Goal: Information Seeking & Learning: Check status

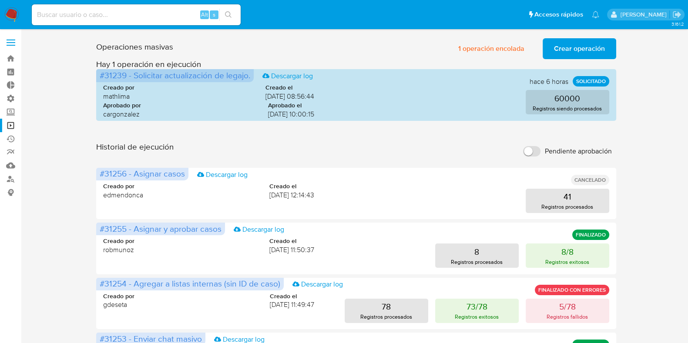
click at [583, 53] on span "Crear operación" at bounding box center [579, 48] width 51 height 19
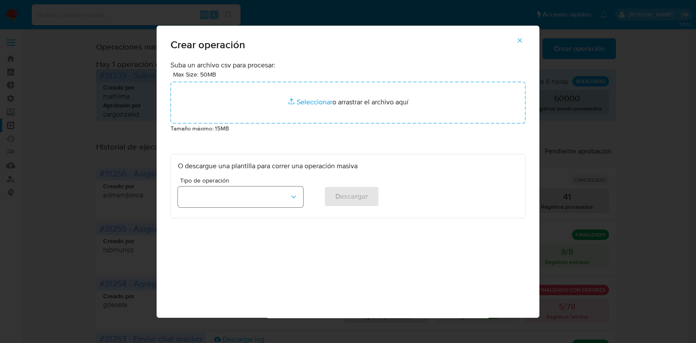
click at [272, 196] on button "button" at bounding box center [240, 197] width 125 height 21
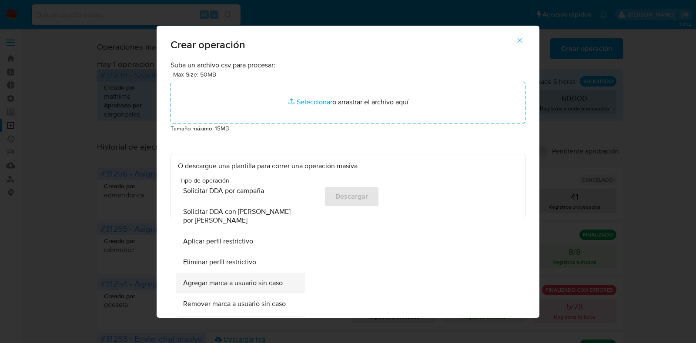
scroll to position [595, 0]
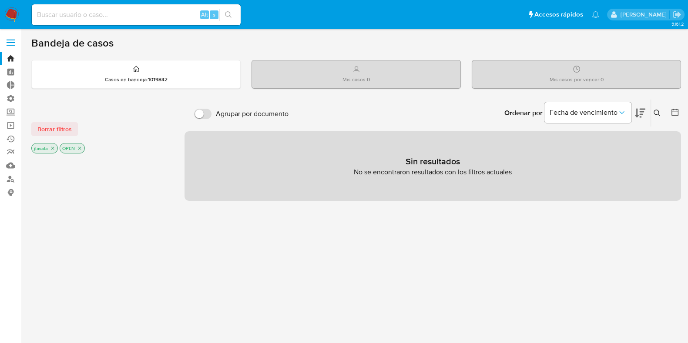
click at [83, 24] on div "Alt s" at bounding box center [136, 14] width 209 height 21
click at [82, 17] on input at bounding box center [136, 14] width 209 height 11
type input "lasalajuli"
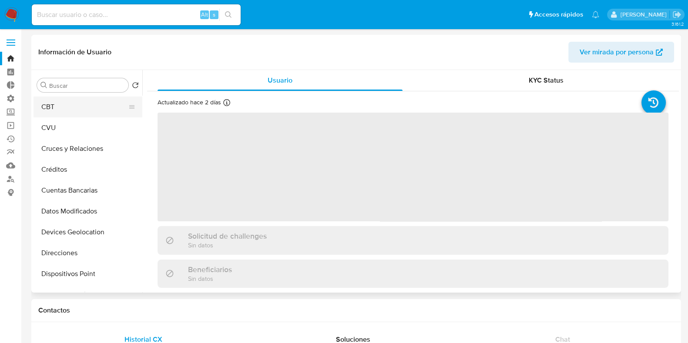
select select "10"
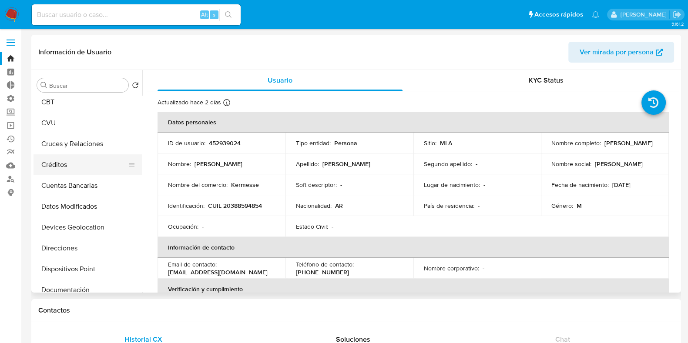
scroll to position [54, 0]
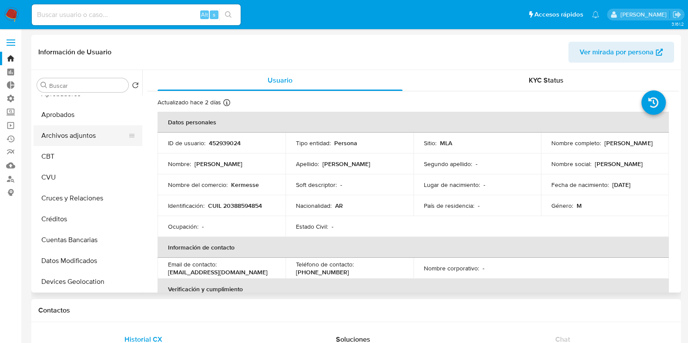
click at [78, 133] on button "Archivos adjuntos" at bounding box center [85, 135] width 102 height 21
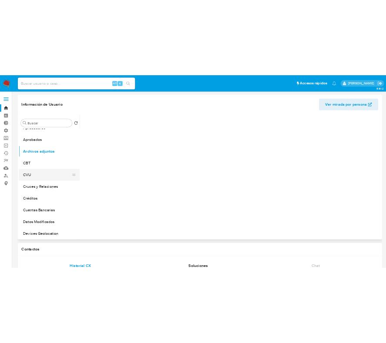
scroll to position [108, 0]
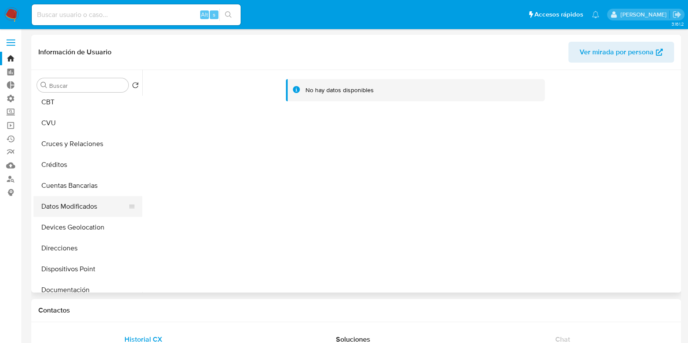
click at [93, 205] on button "Datos Modificados" at bounding box center [85, 206] width 102 height 21
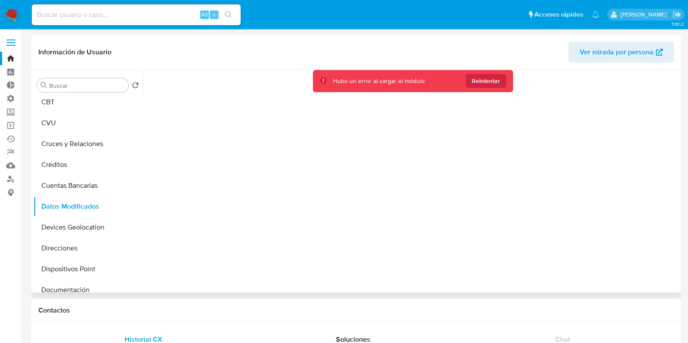
click at [411, 44] on header "Información de Usuario Ver mirada por persona" at bounding box center [356, 52] width 636 height 21
click at [103, 10] on div "Alt s" at bounding box center [136, 14] width 209 height 21
click at [102, 14] on input at bounding box center [136, 14] width 209 height 11
type input "lasalajuli"
click at [95, 158] on button "Créditos" at bounding box center [85, 165] width 102 height 21
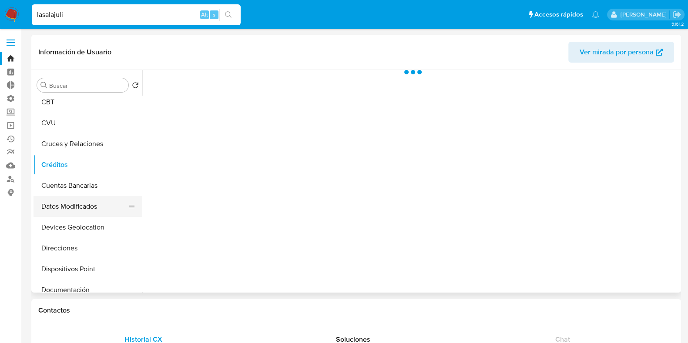
click at [85, 212] on button "Datos Modificados" at bounding box center [85, 206] width 102 height 21
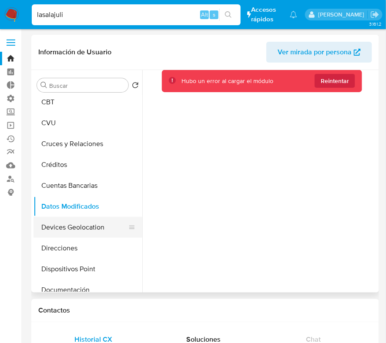
click at [85, 228] on button "Devices Geolocation" at bounding box center [85, 227] width 102 height 21
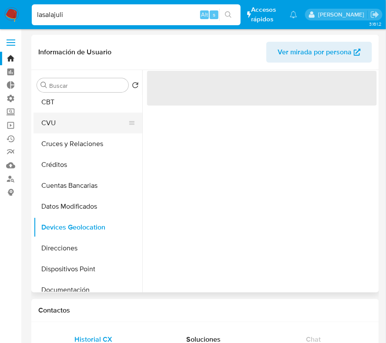
click at [72, 124] on button "CVU" at bounding box center [85, 123] width 102 height 21
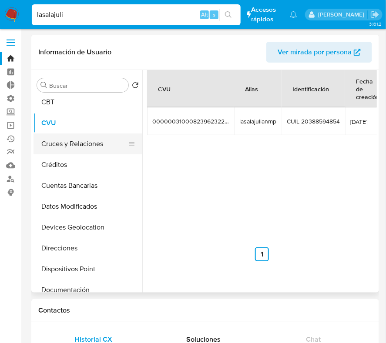
scroll to position [0, 0]
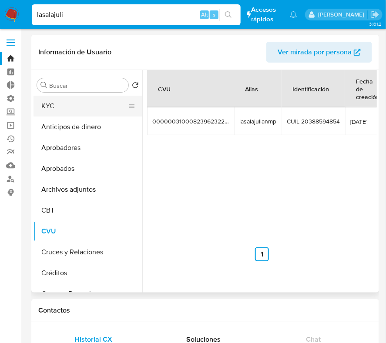
click at [67, 113] on button "KYC" at bounding box center [85, 106] width 102 height 21
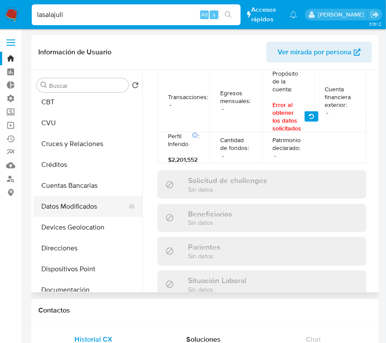
scroll to position [163, 0]
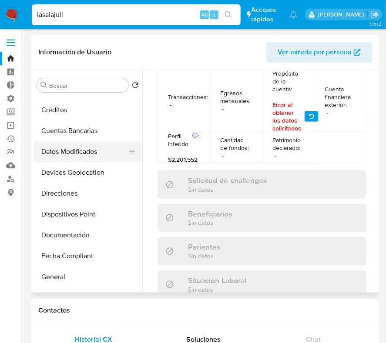
click at [74, 153] on button "Datos Modificados" at bounding box center [85, 151] width 102 height 21
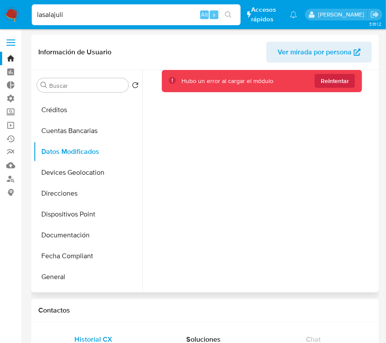
click at [315, 51] on span "Ver mirada por persona" at bounding box center [315, 52] width 74 height 21
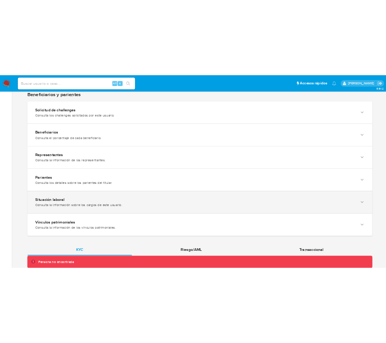
scroll to position [551, 0]
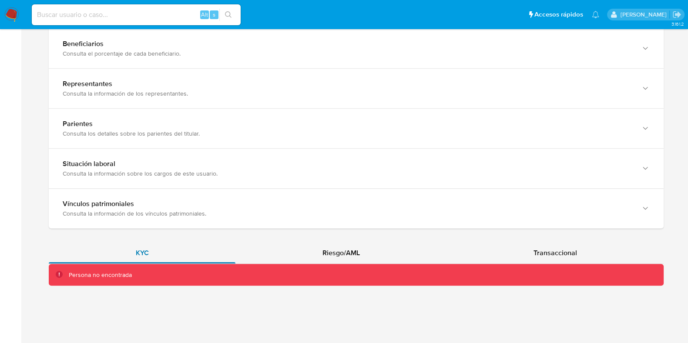
click at [156, 251] on div "KYC" at bounding box center [142, 253] width 187 height 21
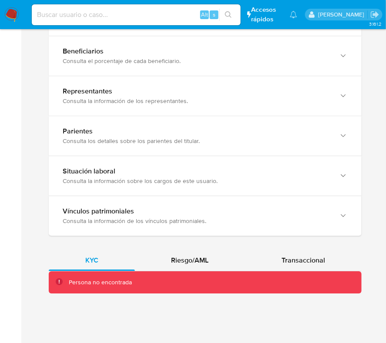
click at [119, 285] on div "Persona no encontrada" at bounding box center [100, 283] width 63 height 8
click at [119, 282] on div "Persona no encontrada" at bounding box center [100, 283] width 63 height 8
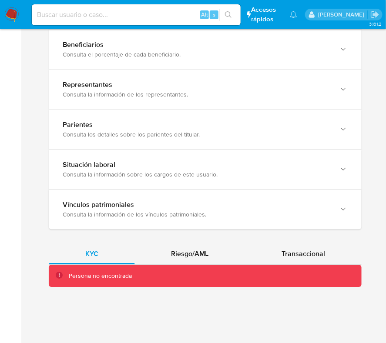
scroll to position [558, 0]
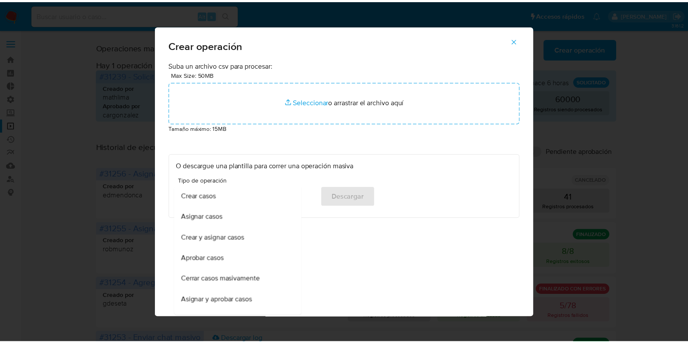
scroll to position [595, 0]
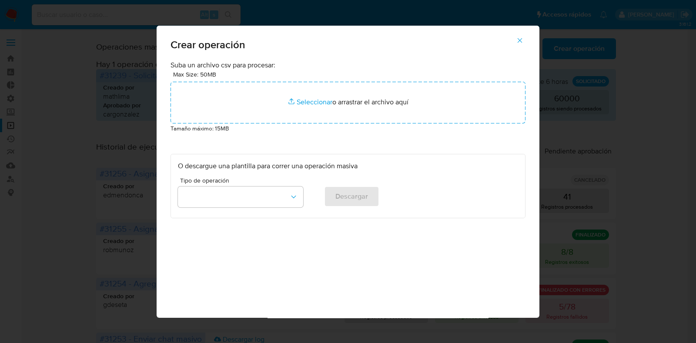
click at [522, 44] on icon "button" at bounding box center [520, 41] width 8 height 8
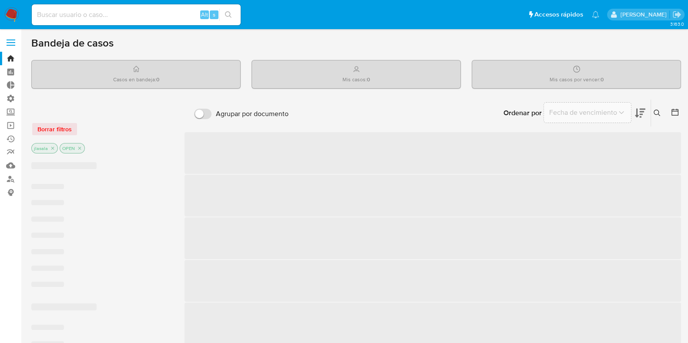
click at [87, 15] on input at bounding box center [136, 14] width 209 height 11
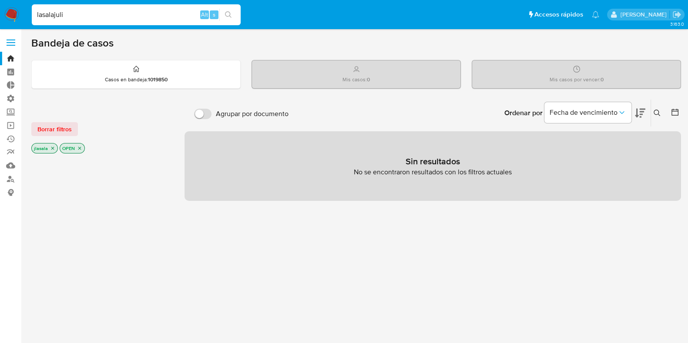
type input "lasalajuli"
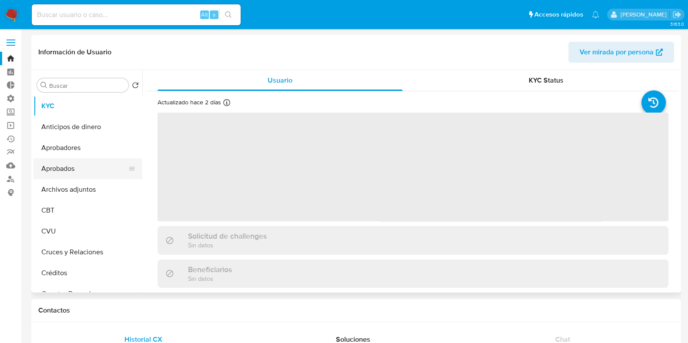
select select "10"
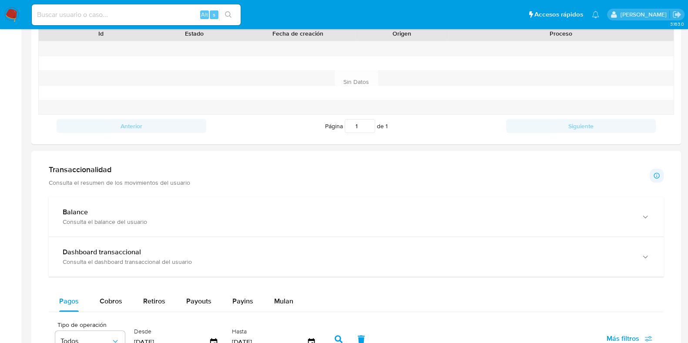
scroll to position [435, 0]
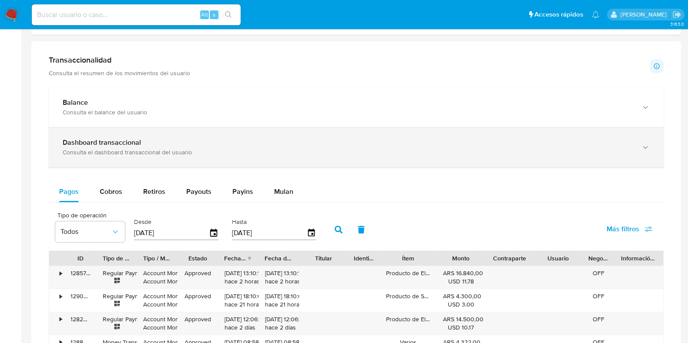
click at [212, 144] on div "Dashboard transaccional" at bounding box center [348, 142] width 570 height 9
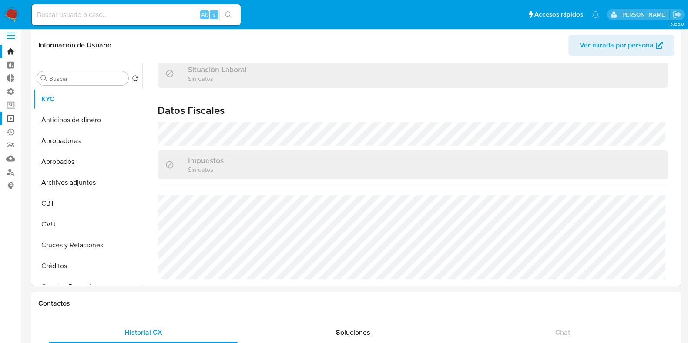
scroll to position [0, 0]
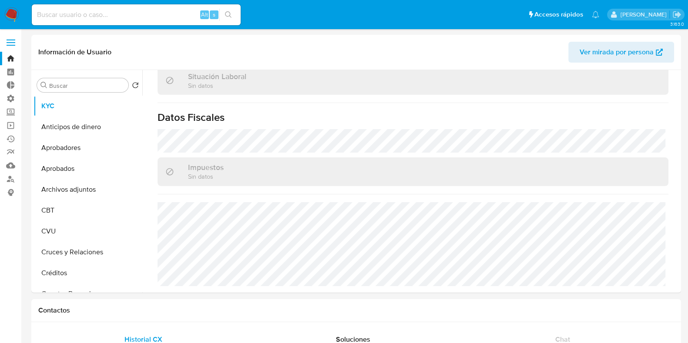
click at [12, 40] on span at bounding box center [11, 39] width 9 height 1
click at [0, 0] on input "checkbox" at bounding box center [0, 0] width 0 height 0
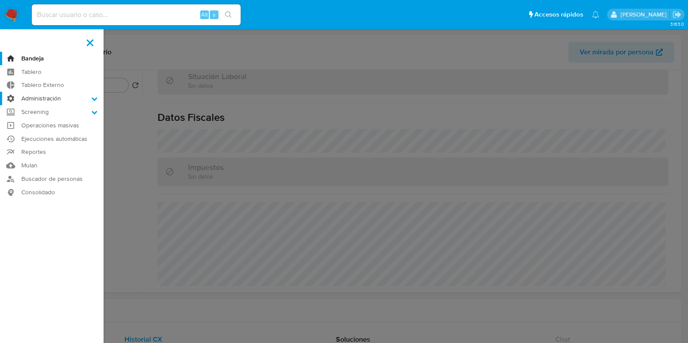
click at [75, 97] on label "Administración" at bounding box center [52, 98] width 104 height 13
click at [0, 0] on input "Administración" at bounding box center [0, 0] width 0 height 0
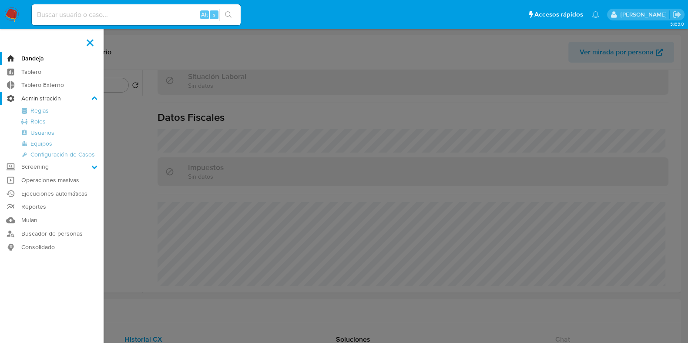
click at [76, 97] on label "Administración" at bounding box center [52, 98] width 104 height 13
click at [0, 0] on input "Administración" at bounding box center [0, 0] width 0 height 0
click at [94, 98] on icon at bounding box center [94, 99] width 6 height 6
click at [0, 0] on input "Administración" at bounding box center [0, 0] width 0 height 0
click at [93, 166] on icon at bounding box center [94, 167] width 6 height 6
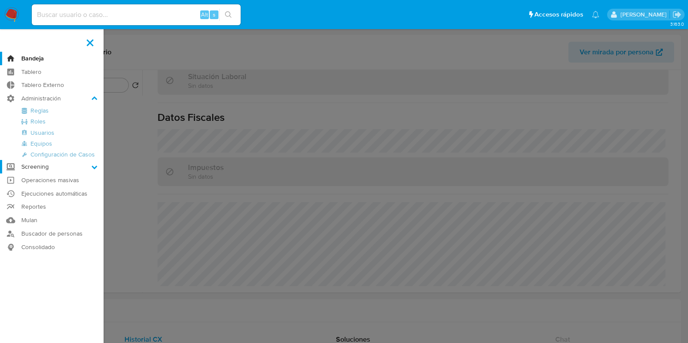
click at [0, 0] on input "Screening" at bounding box center [0, 0] width 0 height 0
click at [63, 86] on link "Tablero Externo" at bounding box center [52, 85] width 104 height 13
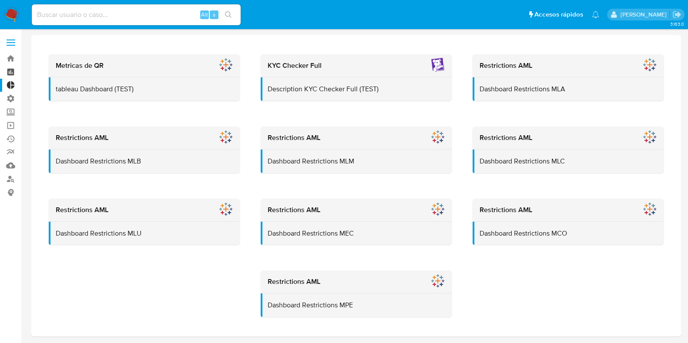
click at [7, 73] on link "Tablero" at bounding box center [52, 71] width 104 height 13
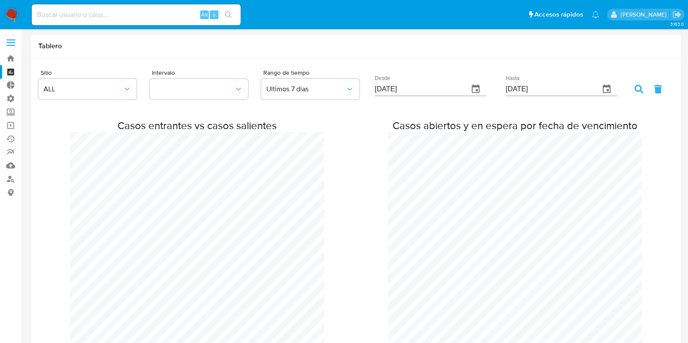
click at [10, 44] on label at bounding box center [11, 43] width 22 height 18
click at [0, 0] on input "checkbox" at bounding box center [0, 0] width 0 height 0
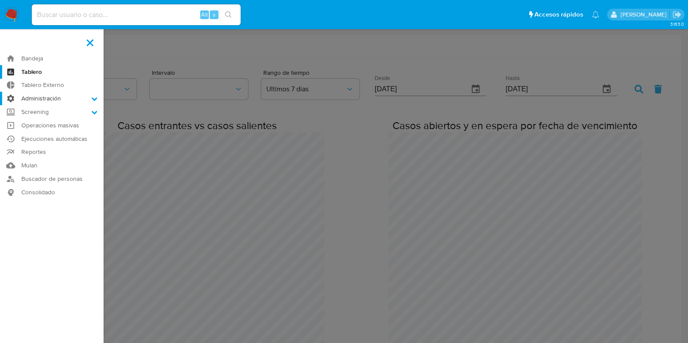
click at [96, 97] on icon at bounding box center [94, 99] width 6 height 6
click at [0, 0] on input "Administración" at bounding box center [0, 0] width 0 height 0
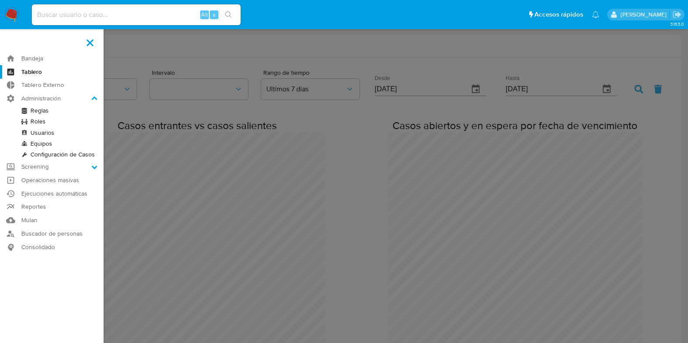
click at [39, 108] on link "Reglas" at bounding box center [52, 110] width 104 height 11
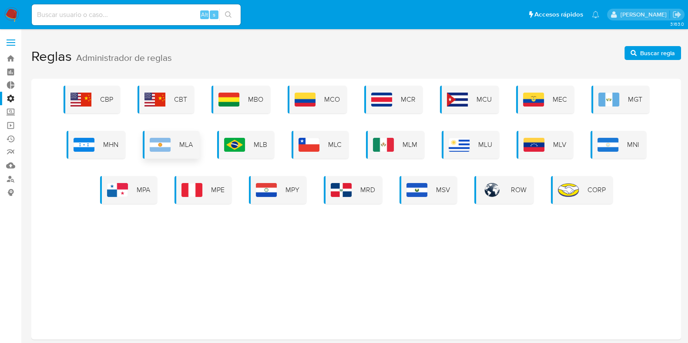
click at [173, 146] on div "MLA" at bounding box center [171, 145] width 57 height 28
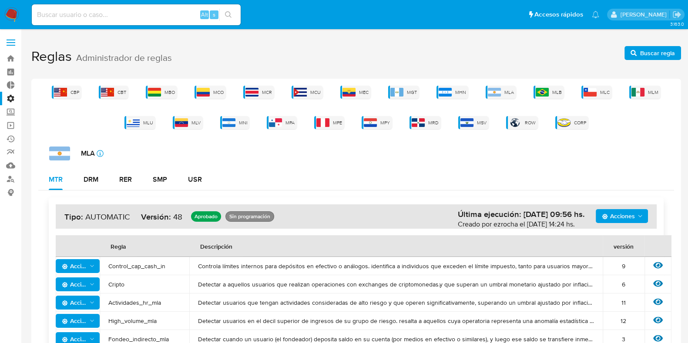
click at [9, 40] on label at bounding box center [11, 43] width 22 height 18
click at [0, 0] on input "checkbox" at bounding box center [0, 0] width 0 height 0
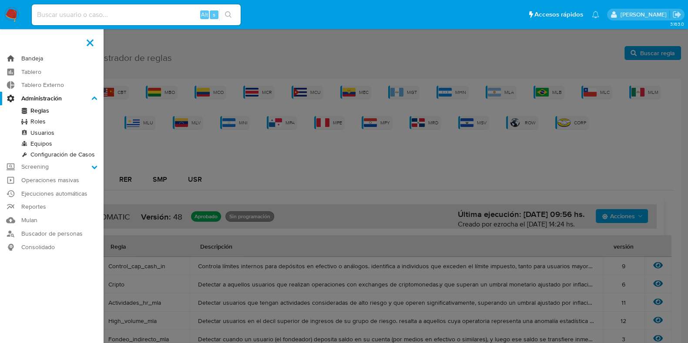
click at [48, 55] on link "Bandeja" at bounding box center [52, 58] width 104 height 13
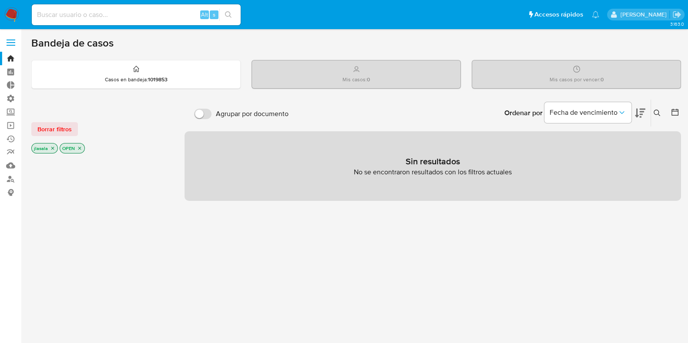
click at [79, 148] on icon "close-filter" at bounding box center [79, 148] width 5 height 5
click at [54, 148] on icon "close-filter" at bounding box center [52, 149] width 5 height 5
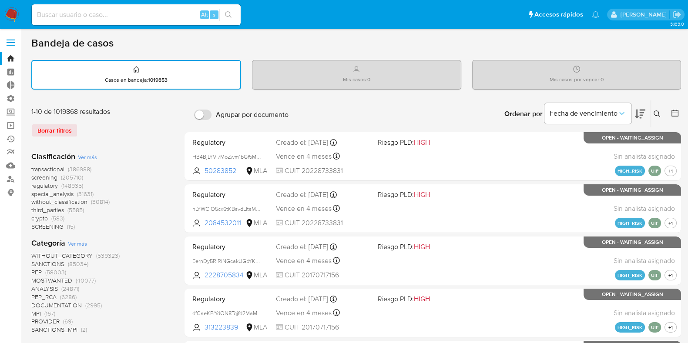
click at [640, 112] on icon at bounding box center [640, 114] width 10 height 9
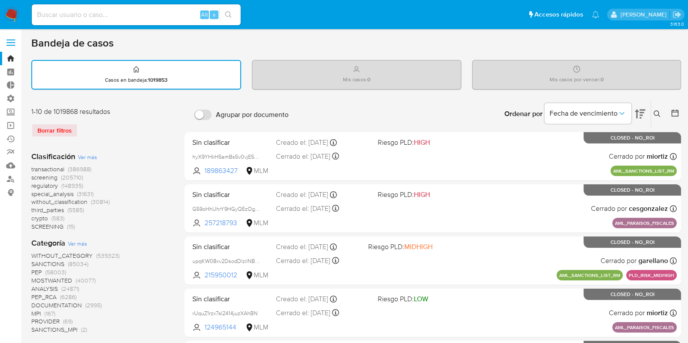
click at [673, 112] on icon at bounding box center [675, 113] width 9 height 9
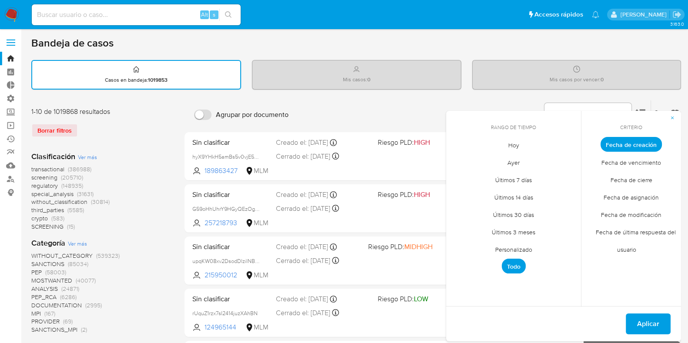
click at [520, 247] on span "Personalizado" at bounding box center [513, 250] width 55 height 18
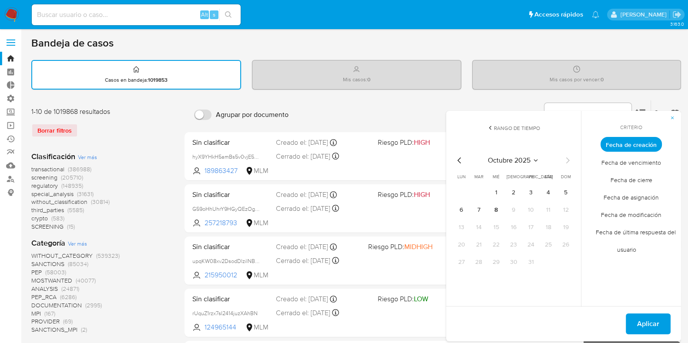
click at [521, 157] on span "octubre 2025" at bounding box center [509, 160] width 43 height 9
click at [555, 191] on span "mar" at bounding box center [551, 192] width 10 height 9
click at [550, 190] on button "1" at bounding box center [548, 193] width 14 height 14
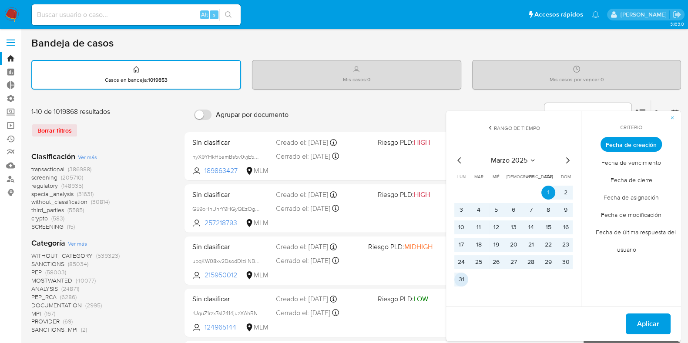
click at [460, 276] on button "31" at bounding box center [461, 280] width 14 height 14
click at [637, 325] on button "Aplicar" at bounding box center [648, 324] width 45 height 21
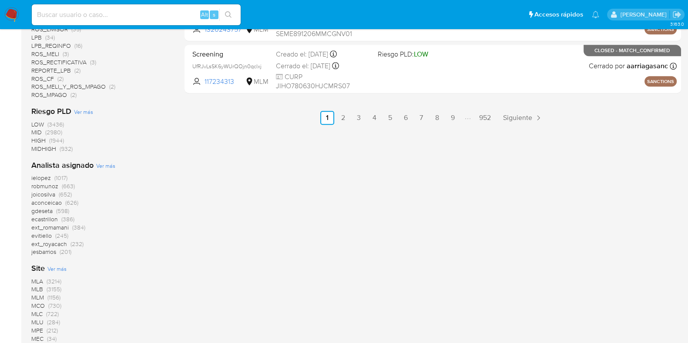
scroll to position [598, 0]
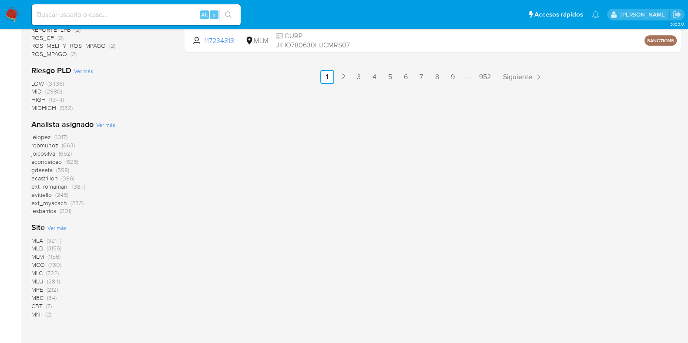
click at [39, 239] on span "MLA" at bounding box center [37, 240] width 12 height 9
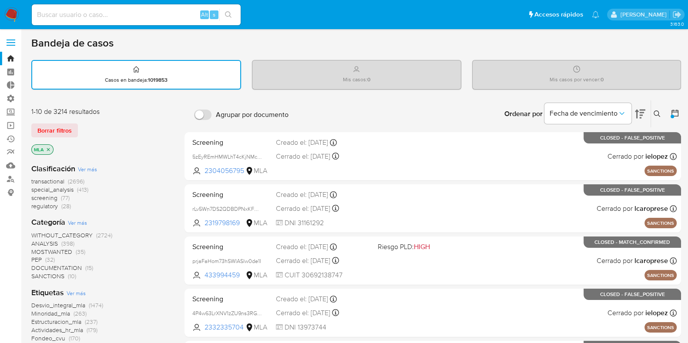
click at [673, 112] on icon at bounding box center [675, 113] width 9 height 9
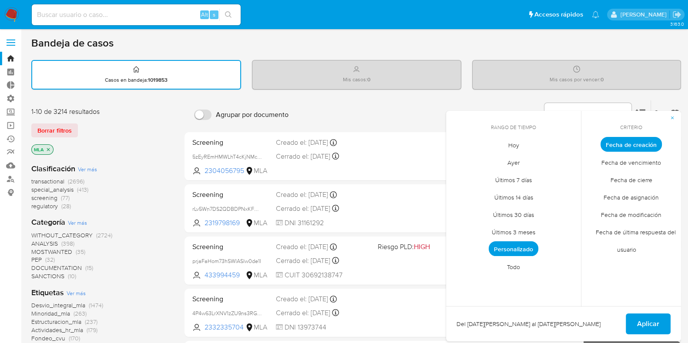
click at [522, 251] on span "Personalizado" at bounding box center [514, 249] width 50 height 15
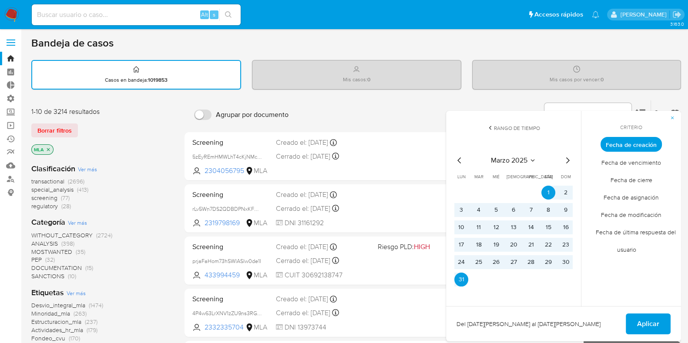
click at [644, 323] on span "Aplicar" at bounding box center [648, 324] width 22 height 19
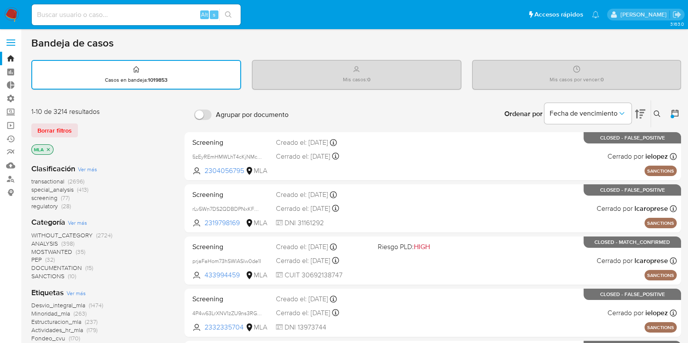
drag, startPoint x: 54, startPoint y: 111, endPoint x: 70, endPoint y: 112, distance: 15.7
click at [70, 112] on div "1-10 de 3214 resultados" at bounding box center [100, 112] width 139 height 10
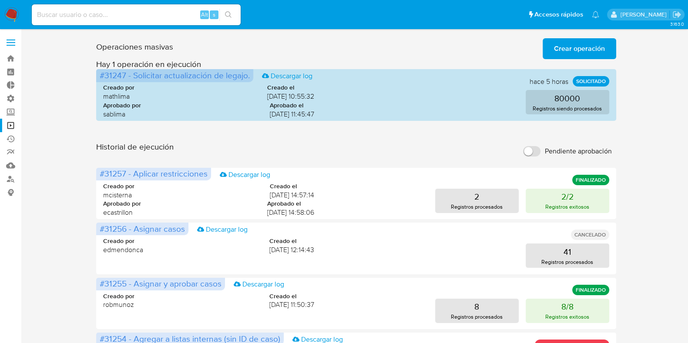
click at [10, 43] on span at bounding box center [11, 42] width 9 height 1
click at [0, 0] on input "checkbox" at bounding box center [0, 0] width 0 height 0
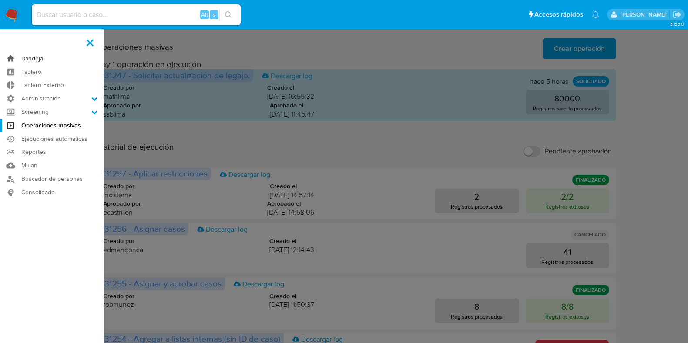
click at [37, 61] on link "Bandeja" at bounding box center [52, 58] width 104 height 13
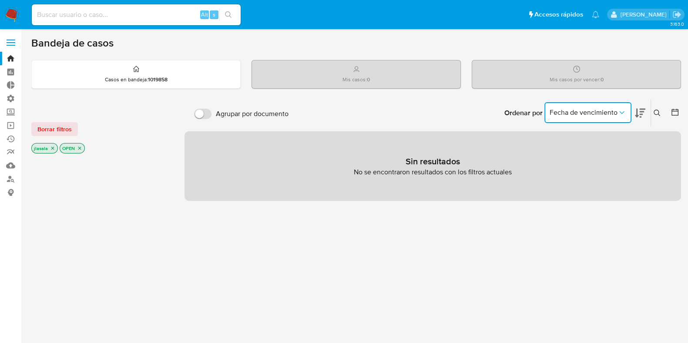
click at [605, 113] on span "Fecha de vencimiento" at bounding box center [584, 112] width 68 height 9
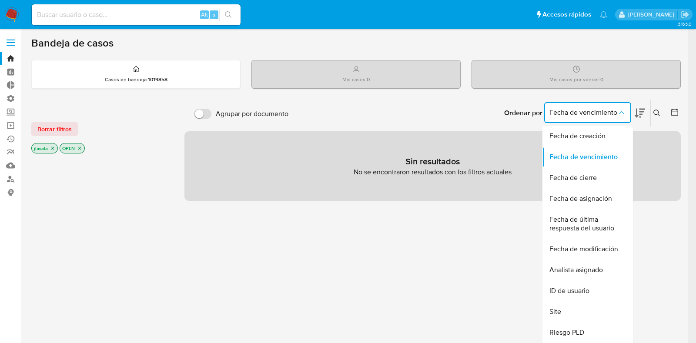
click at [51, 148] on icon "close-filter" at bounding box center [52, 148] width 5 height 5
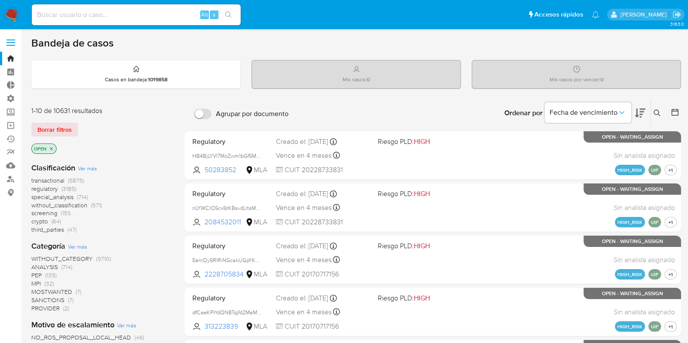
click at [53, 148] on icon "close-filter" at bounding box center [51, 148] width 5 height 5
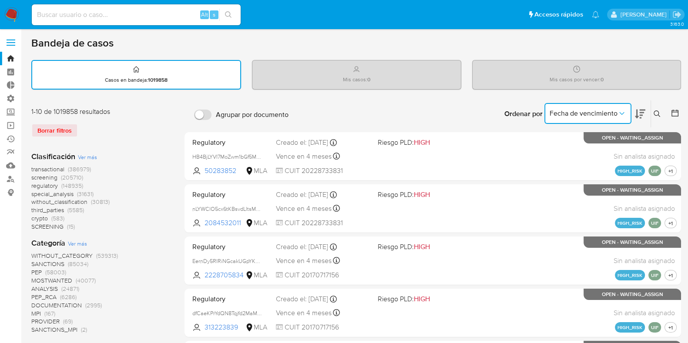
click at [610, 113] on span "Fecha de vencimiento" at bounding box center [584, 113] width 68 height 9
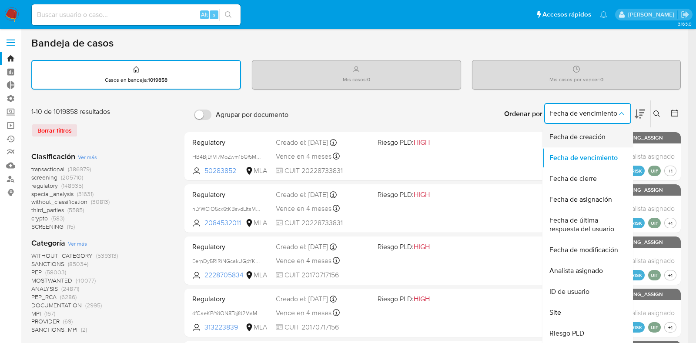
click at [577, 136] on span "Fecha de creación" at bounding box center [578, 137] width 56 height 9
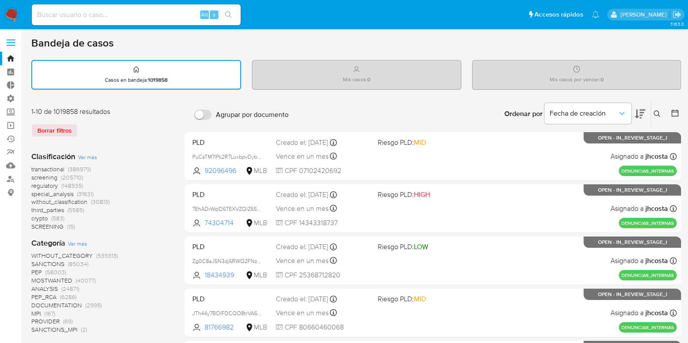
click at [674, 112] on icon at bounding box center [675, 113] width 9 height 9
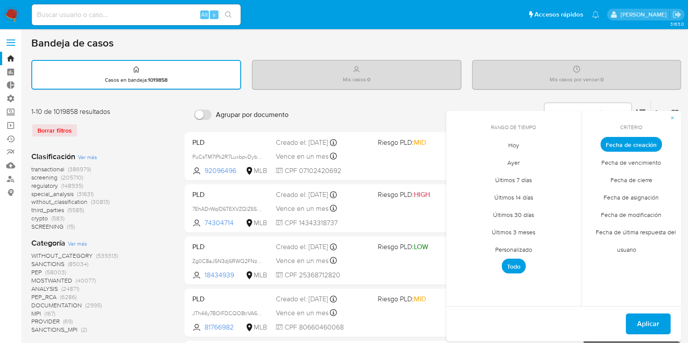
click at [509, 246] on span "Personalizado" at bounding box center [513, 250] width 55 height 18
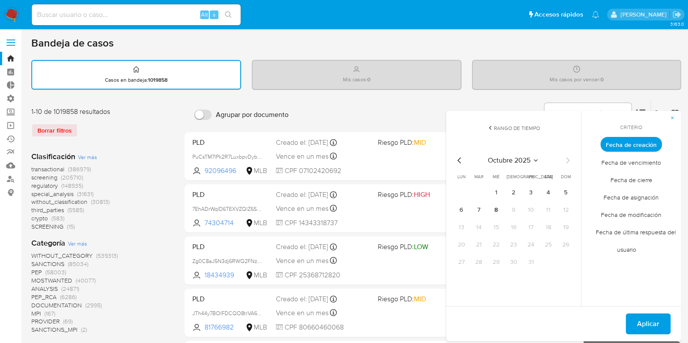
click at [462, 160] on icon "Mes anterior" at bounding box center [459, 160] width 10 height 10
click at [461, 160] on icon "Mes anterior" at bounding box center [459, 160] width 10 height 10
click at [461, 159] on icon "Mes anterior" at bounding box center [459, 160] width 10 height 10
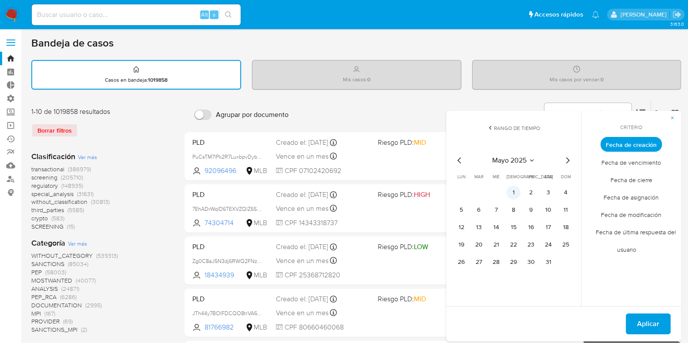
click at [512, 191] on button "1" at bounding box center [514, 193] width 14 height 14
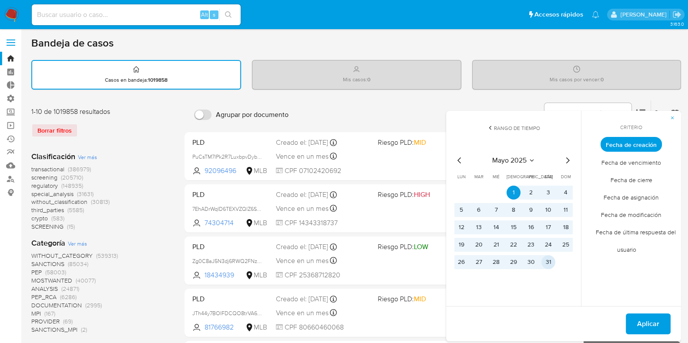
click at [549, 261] on button "31" at bounding box center [548, 262] width 14 height 14
click at [644, 325] on span "Aplicar" at bounding box center [648, 324] width 22 height 19
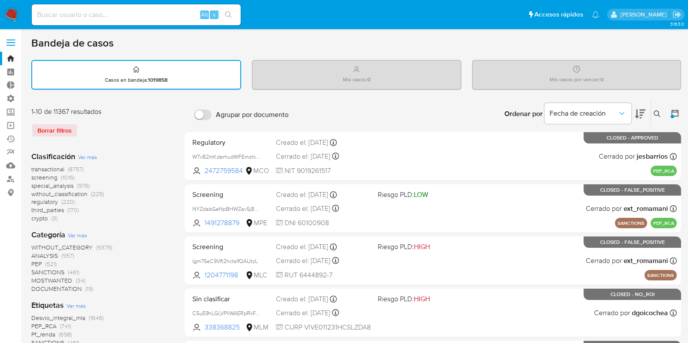
drag, startPoint x: 55, startPoint y: 111, endPoint x: 76, endPoint y: 111, distance: 21.3
click at [76, 111] on div "1-10 de 11367 resultados" at bounding box center [100, 112] width 139 height 10
click at [101, 114] on div "1-10 de 11367 resultados" at bounding box center [100, 112] width 139 height 10
click at [677, 114] on icon at bounding box center [675, 113] width 9 height 9
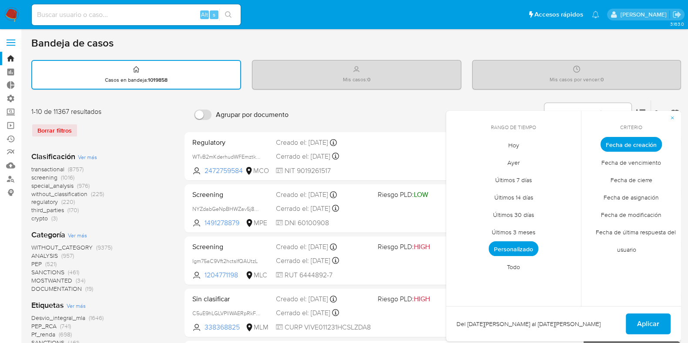
click at [521, 249] on span "Personalizado" at bounding box center [514, 249] width 50 height 15
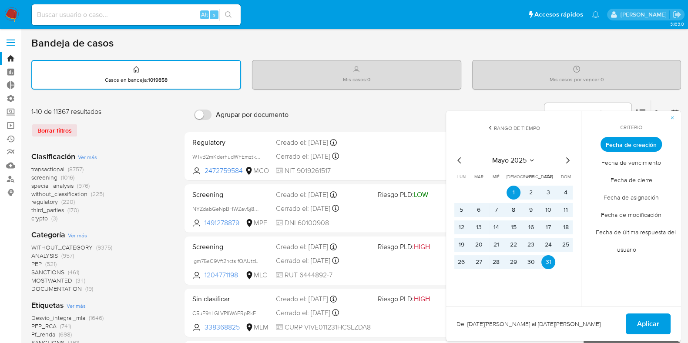
click at [460, 159] on icon "Mes anterior" at bounding box center [459, 160] width 10 height 10
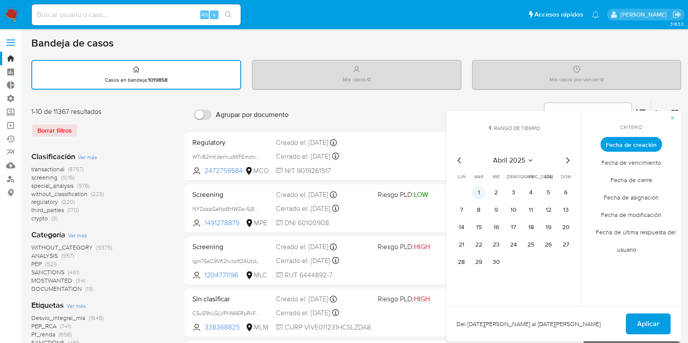
click at [481, 191] on button "1" at bounding box center [479, 193] width 14 height 14
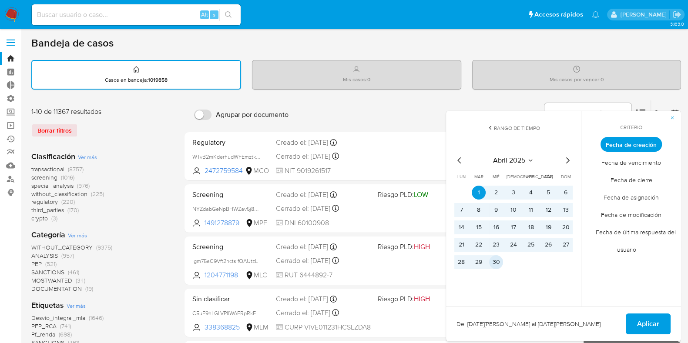
click at [499, 264] on button "30" at bounding box center [496, 262] width 14 height 14
click at [656, 326] on span "Aplicar" at bounding box center [648, 324] width 22 height 19
